Goal: Task Accomplishment & Management: Use online tool/utility

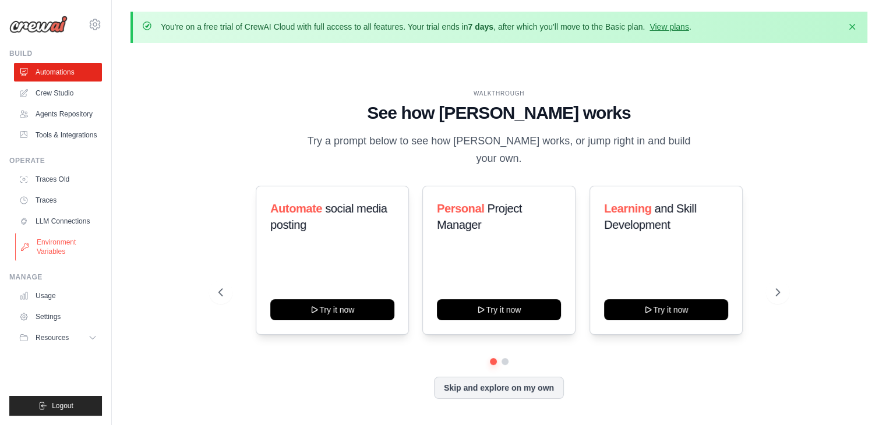
click at [90, 246] on link "Environment Variables" at bounding box center [59, 247] width 88 height 28
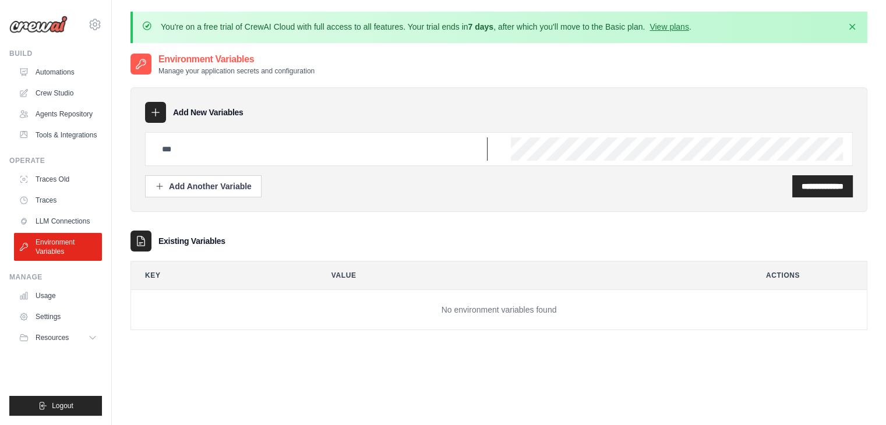
click at [219, 157] on input "text" at bounding box center [321, 149] width 333 height 23
click at [250, 319] on td "No environment variables found" at bounding box center [499, 310] width 736 height 40
click at [76, 72] on link "Automations" at bounding box center [59, 72] width 88 height 19
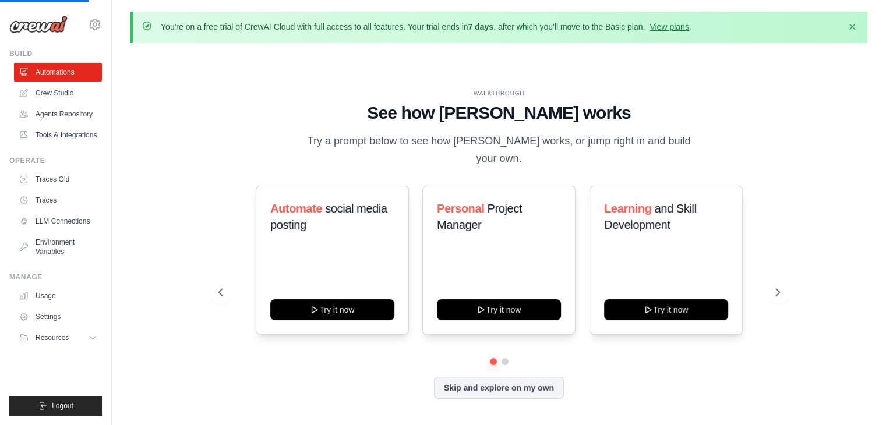
click at [50, 26] on img at bounding box center [38, 24] width 58 height 17
click at [89, 25] on icon at bounding box center [95, 24] width 14 height 14
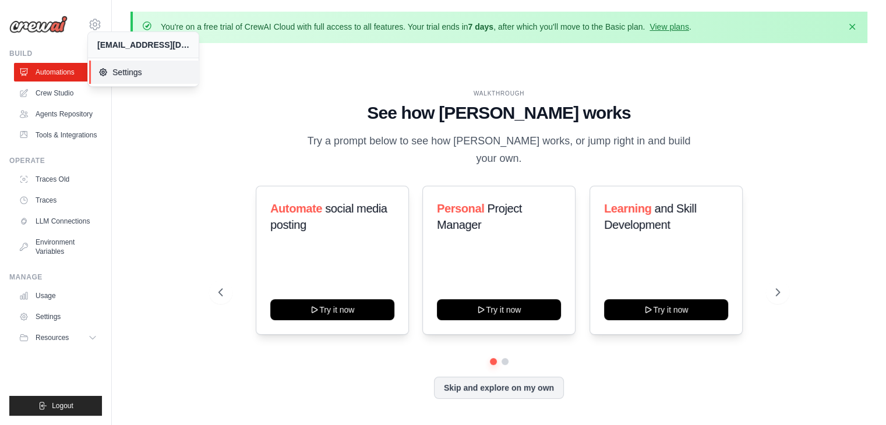
click at [128, 71] on span "Settings" at bounding box center [144, 72] width 92 height 12
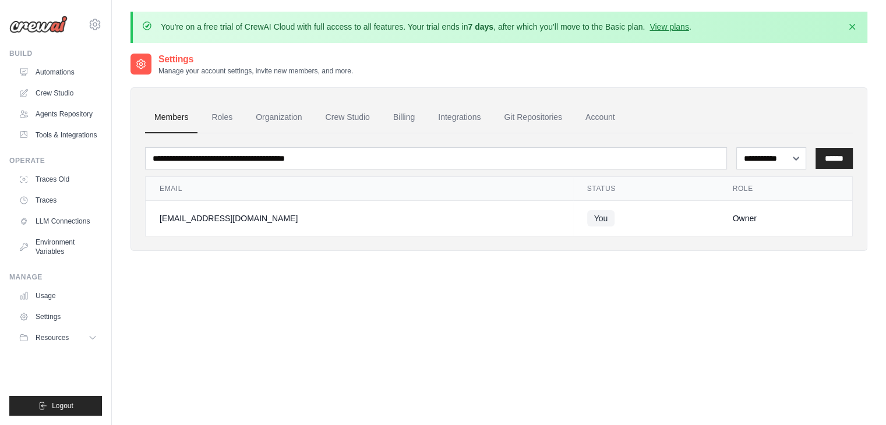
click at [42, 20] on img at bounding box center [38, 24] width 58 height 17
click at [47, 36] on div "[EMAIL_ADDRESS][DOMAIN_NAME] Settings" at bounding box center [55, 18] width 93 height 37
click at [59, 97] on link "Crew Studio" at bounding box center [59, 93] width 88 height 19
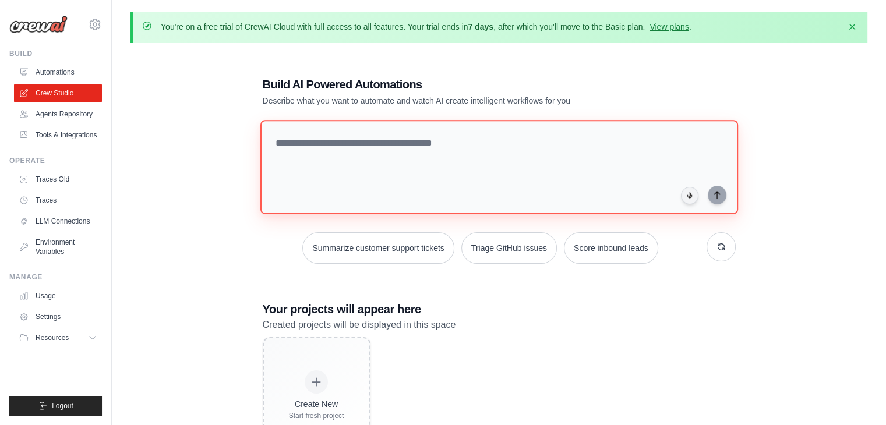
click at [364, 176] on textarea at bounding box center [499, 167] width 478 height 94
type textarea "*"
click at [364, 145] on textarea at bounding box center [501, 166] width 482 height 95
click at [499, 145] on textarea at bounding box center [501, 166] width 482 height 95
click at [330, 122] on textarea at bounding box center [501, 166] width 482 height 95
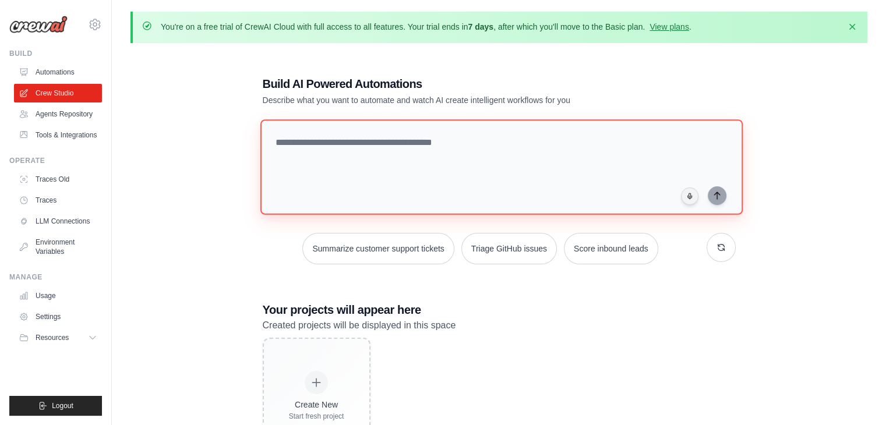
click at [331, 140] on textarea at bounding box center [501, 166] width 482 height 95
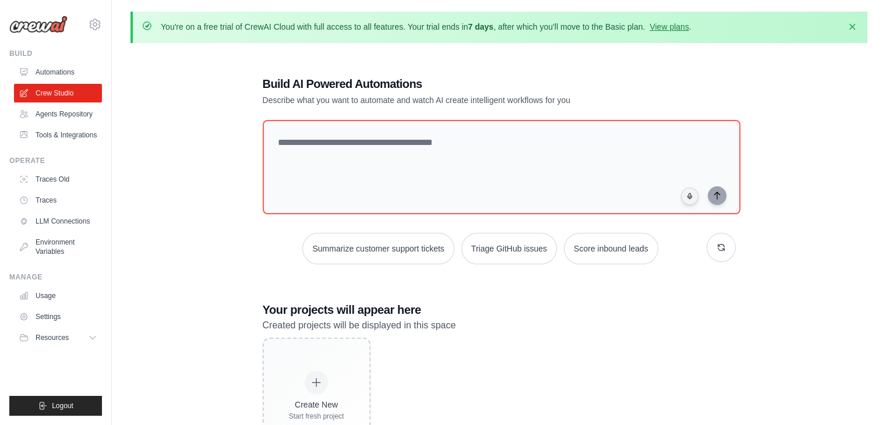
click at [0, 234] on div "thanhdanh0993@gmail.com Settings Build Automations" at bounding box center [56, 212] width 112 height 425
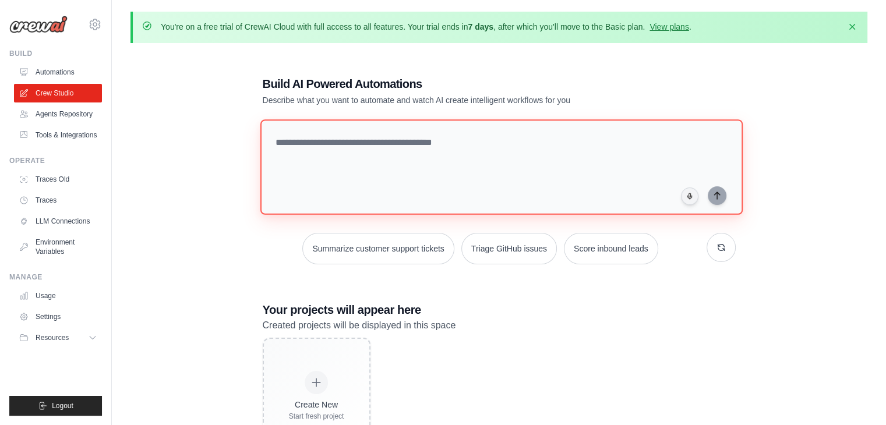
click at [354, 137] on textarea at bounding box center [501, 166] width 482 height 95
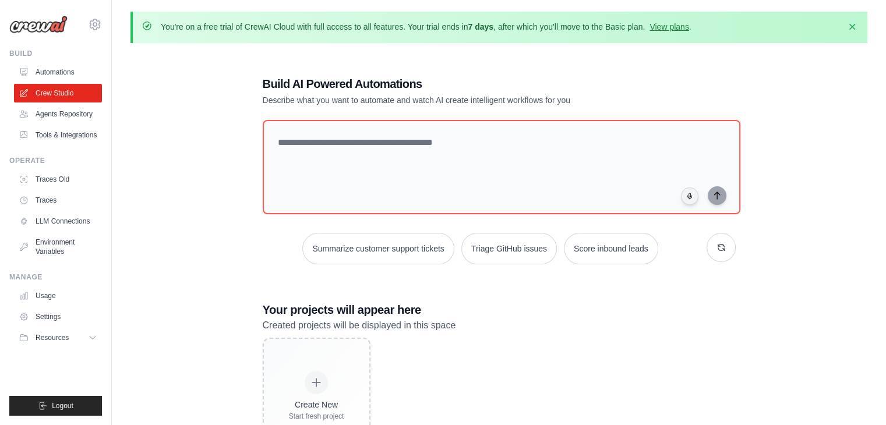
click at [857, 394] on div "Build AI Powered Automations Describe what you want to automate and watch AI cr…" at bounding box center [499, 264] width 737 height 425
